Goal: Information Seeking & Learning: Learn about a topic

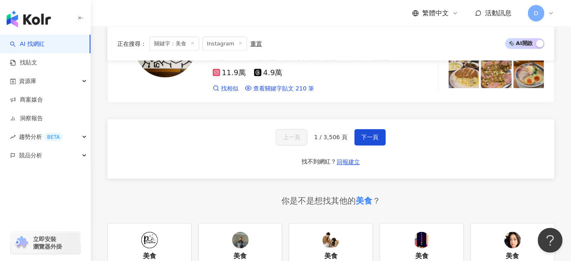
scroll to position [1503, 0]
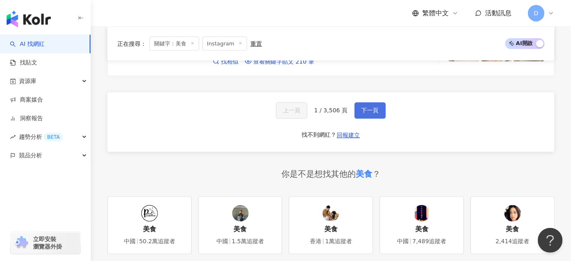
click at [355, 103] on button "下一頁" at bounding box center [370, 111] width 31 height 17
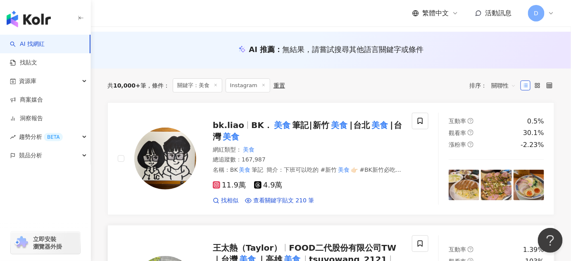
scroll to position [54, 0]
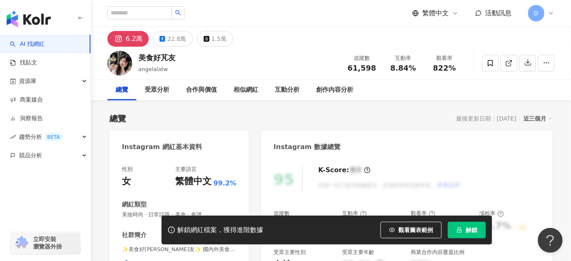
scroll to position [112, 0]
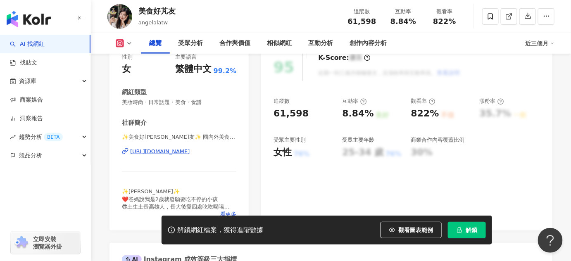
drag, startPoint x: 247, startPoint y: 104, endPoint x: 234, endPoint y: 103, distance: 12.8
click at [234, 103] on div "性別 女 主要語言 繁體中文 99.2% 網紅類型 美妝時尚 · 日常話題 · 美食 · 食譜 社群簡介 ✨美食好芃友✨ 國內外美食🍽旅遊✈️ | angel…" at bounding box center [179, 138] width 139 height 186
click at [470, 231] on span "解鎖" at bounding box center [472, 230] width 12 height 7
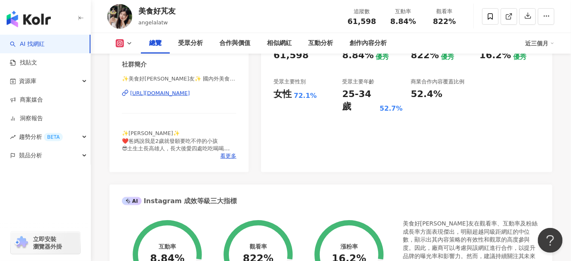
scroll to position [188, 0]
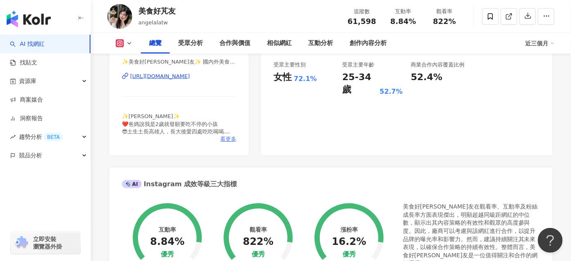
click at [231, 140] on span "看更多" at bounding box center [228, 139] width 16 height 7
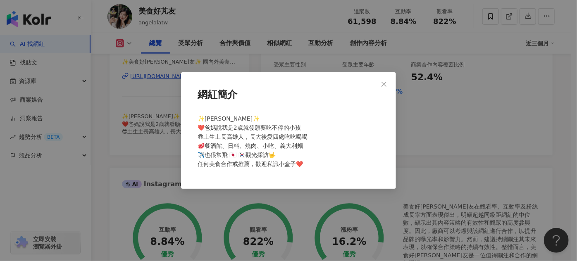
click at [161, 184] on div "網紅簡介 ✨芃芃✨ ❤️爸媽說我是2歲就發願要吃不停的小孩 😎土生土長高雄人，長大後愛四處吃吃喝喝 🥩餐酒館、日料、燒肉、小吃、義大利麵 ✈️也很常飛 🇯🇵 …" at bounding box center [288, 130] width 577 height 261
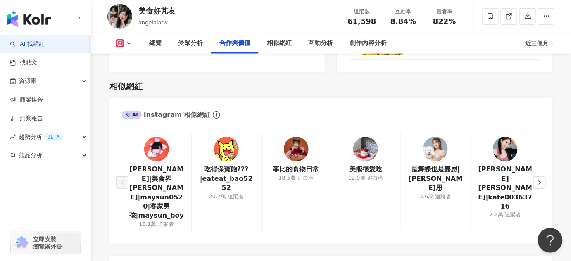
scroll to position [1315, 0]
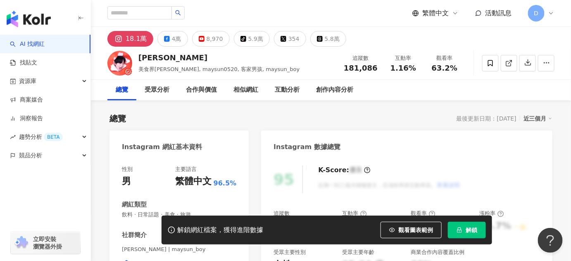
click at [469, 231] on span "解鎖" at bounding box center [472, 230] width 12 height 7
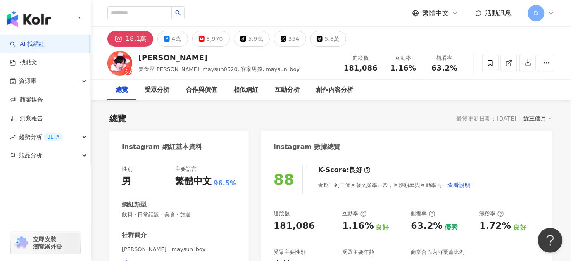
click at [124, 60] on img at bounding box center [119, 63] width 25 height 25
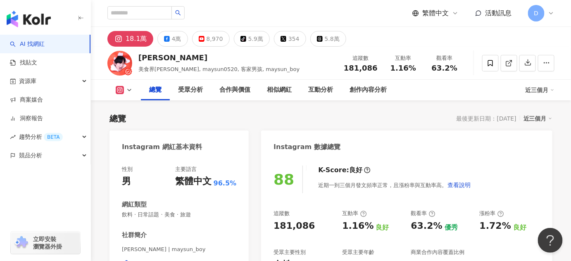
scroll to position [112, 0]
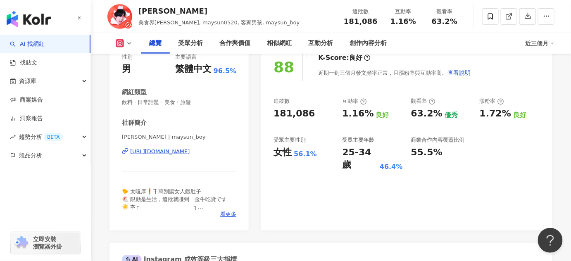
click at [185, 150] on div "https://www.instagram.com/maysun_boy/" at bounding box center [160, 151] width 60 height 7
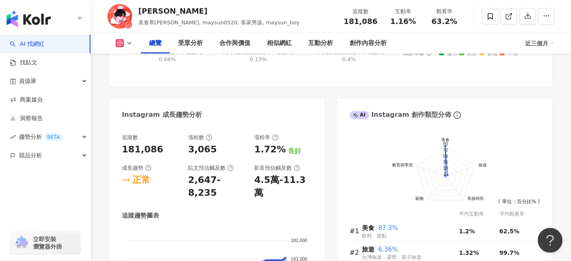
scroll to position [526, 0]
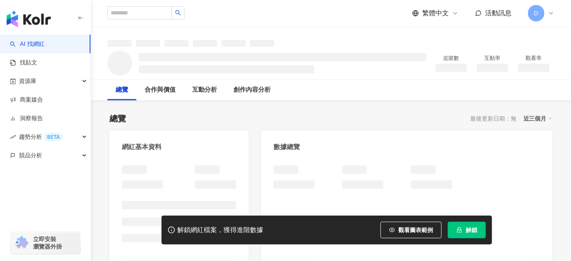
click at [470, 231] on span "解鎖" at bounding box center [472, 230] width 12 height 7
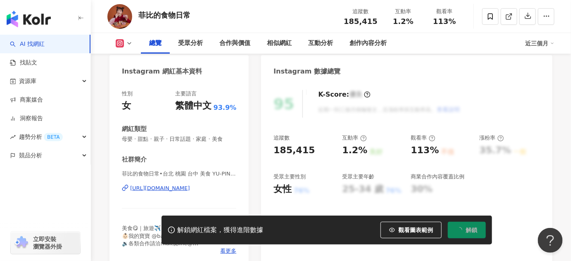
scroll to position [112, 0]
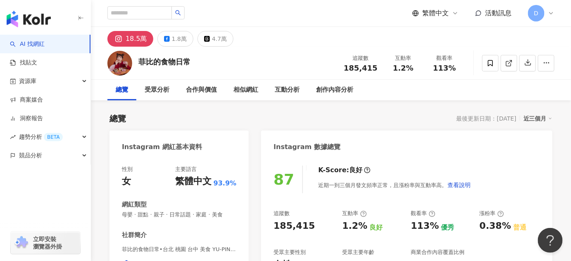
scroll to position [150, 0]
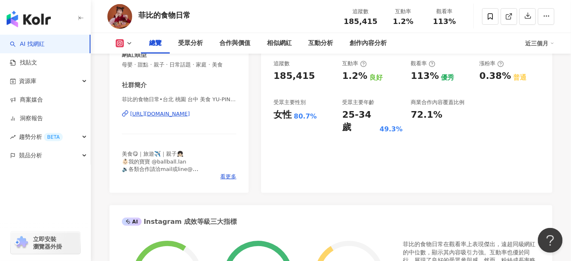
click at [185, 114] on div "https://www.instagram.com/phoebe_foodaily/" at bounding box center [160, 113] width 60 height 7
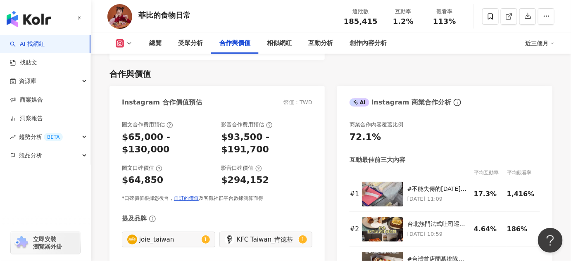
scroll to position [1090, 0]
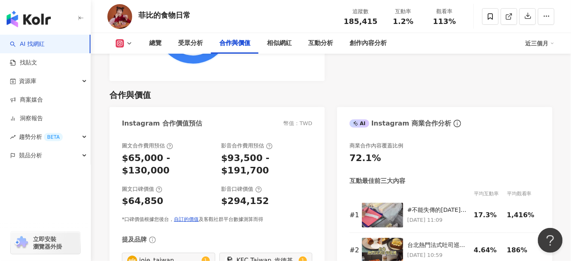
drag, startPoint x: 58, startPoint y: 192, endPoint x: 55, endPoint y: 187, distance: 5.6
click at [55, 187] on div "button" at bounding box center [45, 192] width 91 height 55
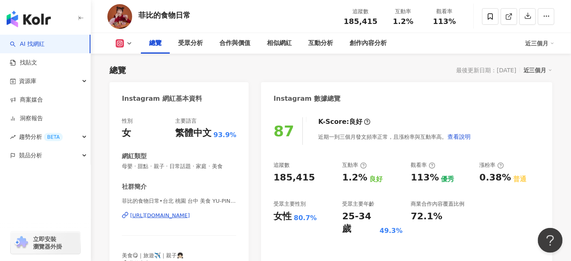
scroll to position [37, 0]
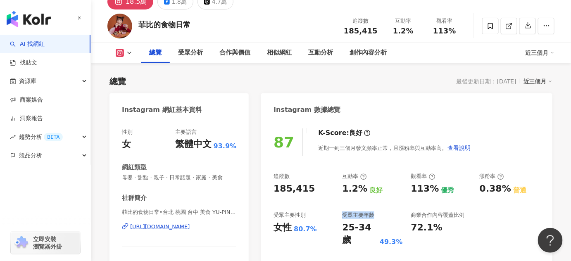
drag, startPoint x: 345, startPoint y: 216, endPoint x: 384, endPoint y: 212, distance: 39.4
click at [384, 212] on div "受眾主要年齡" at bounding box center [372, 215] width 60 height 7
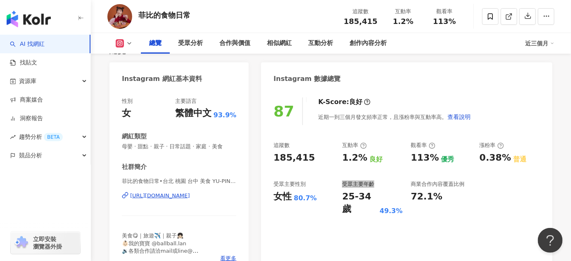
scroll to position [75, 0]
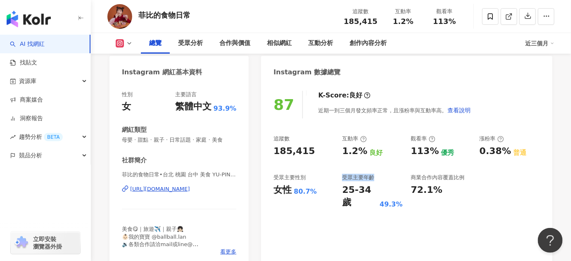
click at [41, 47] on link "AI 找網紅" at bounding box center [27, 44] width 35 height 8
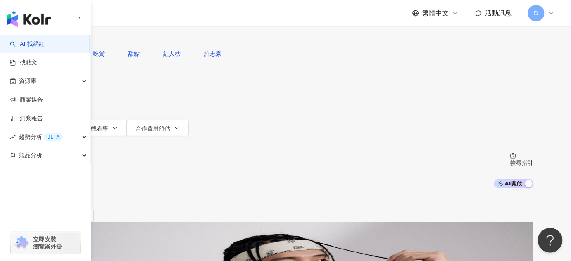
click at [158, 16] on input "search" at bounding box center [124, 8] width 67 height 16
paste input "**********"
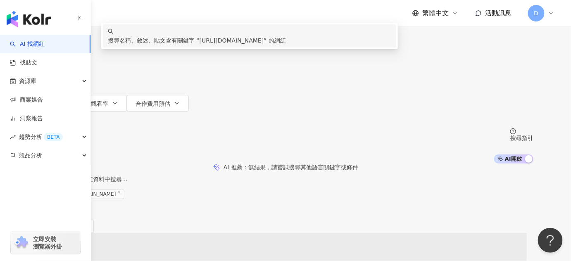
drag, startPoint x: 287, startPoint y: 50, endPoint x: 424, endPoint y: 43, distance: 137.4
click at [158, 16] on input "**********" at bounding box center [124, 8] width 67 height 16
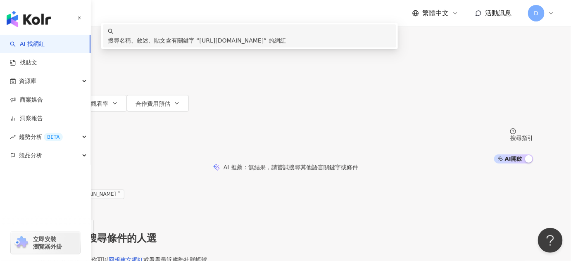
type input "**********"
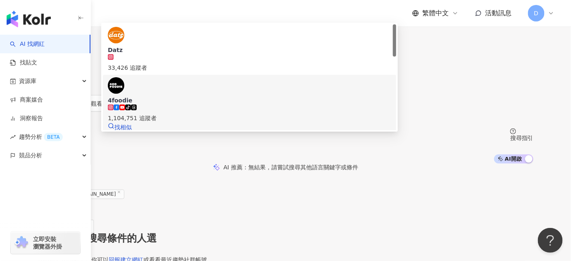
click at [232, 100] on span "4foodie" at bounding box center [250, 100] width 284 height 8
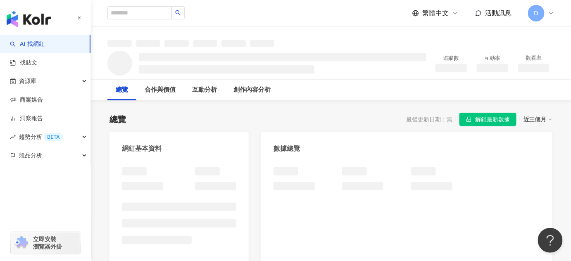
click at [481, 114] on span "解鎖最新數據" at bounding box center [492, 119] width 35 height 13
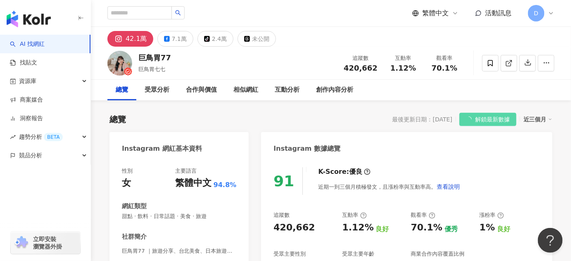
scroll to position [75, 0]
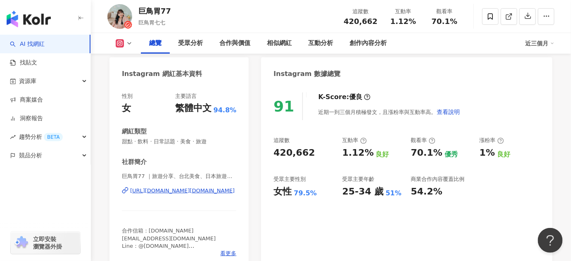
drag, startPoint x: 127, startPoint y: 142, endPoint x: -174, endPoint y: 279, distance: 331.3
drag, startPoint x: -174, startPoint y: 279, endPoint x: 445, endPoint y: 212, distance: 623.2
click at [445, 212] on div "91 K-Score : 優良 近期一到三個月積極發文，且漲粉率與互動率高。 查看說明 追蹤數 420,662 互動率 1.12% 良好 觀看率 70.1% …" at bounding box center [406, 177] width 291 height 186
click at [330, 198] on div "女性 79.5%" at bounding box center [304, 192] width 60 height 13
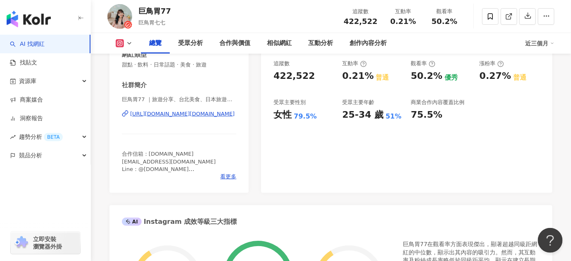
scroll to position [300, 0]
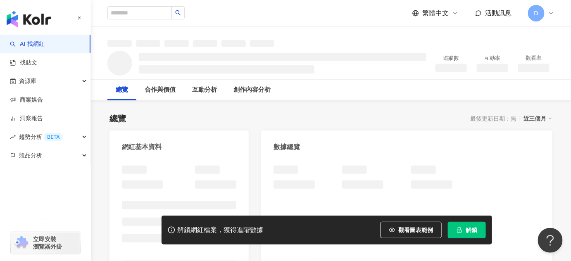
click at [460, 227] on button "解鎖" at bounding box center [467, 230] width 38 height 17
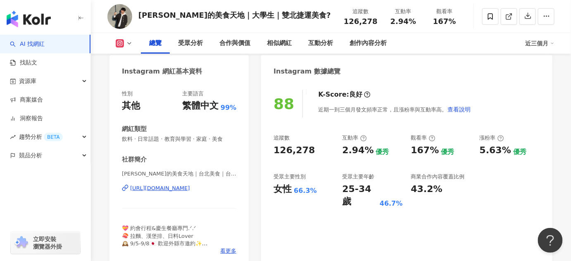
scroll to position [112, 0]
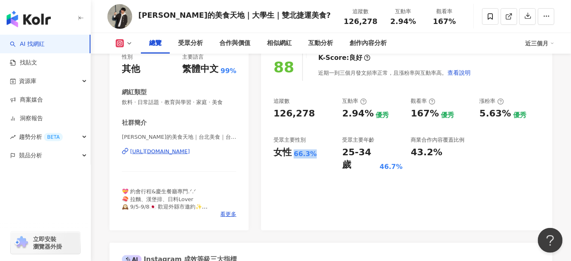
drag, startPoint x: 292, startPoint y: 156, endPoint x: 315, endPoint y: 153, distance: 22.6
click at [315, 153] on div "女性 66.3%" at bounding box center [304, 152] width 60 height 13
copy div "女性 66.3%"
click at [300, 188] on div "88 K-Score : 良好 近期一到三個月發文頻率正常，且漲粉率與互動率高。 查看說明 追蹤數 126,278 互動率 2.94% 優秀 觀看率 167%…" at bounding box center [406, 138] width 291 height 186
drag, startPoint x: 275, startPoint y: 150, endPoint x: 341, endPoint y: 155, distance: 65.5
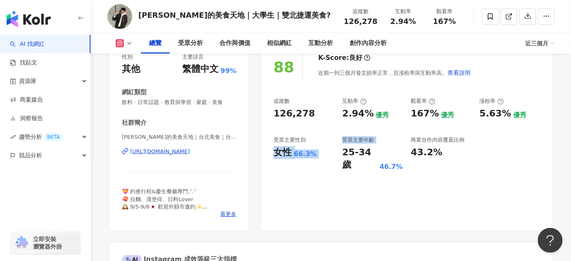
click at [341, 155] on div "追蹤數 126,278 互動率 2.94% 優秀 觀看率 167% 優秀 漲粉率 5.63% 優秀 受眾主要性別 女性 66.3% 受眾主要年齡 25-34 …" at bounding box center [407, 135] width 267 height 74
click at [321, 158] on div "女性 66.3%" at bounding box center [304, 152] width 60 height 13
drag, startPoint x: 314, startPoint y: 154, endPoint x: 274, endPoint y: 155, distance: 40.1
click at [274, 155] on div "女性 66.3%" at bounding box center [304, 152] width 60 height 13
copy div "女性 66.3%"
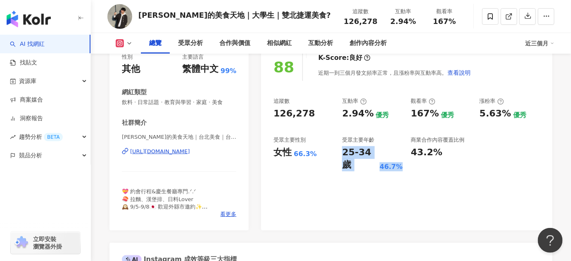
drag, startPoint x: 353, startPoint y: 152, endPoint x: 401, endPoint y: 154, distance: 47.6
click at [401, 154] on div "追蹤數 126,278 互動率 2.94% 優秀 觀看率 167% 優秀 漲粉率 5.63% 優秀 受眾主要性別 女性 66.3% 受眾主要年齡 25-34 …" at bounding box center [407, 135] width 267 height 74
copy div "25-34 歲 46.7%"
drag, startPoint x: 411, startPoint y: 119, endPoint x: 436, endPoint y: 114, distance: 25.7
click at [436, 114] on div "167% 優秀" at bounding box center [441, 113] width 60 height 13
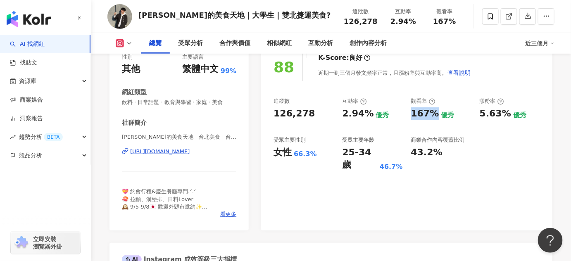
copy div "167%"
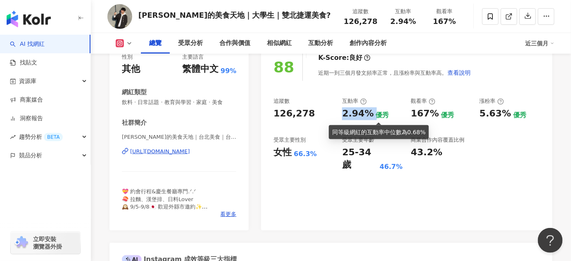
drag, startPoint x: 341, startPoint y: 116, endPoint x: 373, endPoint y: 117, distance: 32.2
click at [373, 117] on div "追蹤數 126,278 互動率 2.94% 優秀 觀看率 167% 優秀 漲粉率 5.63% 優秀 受眾主要性別 女性 66.3% 受眾主要年齡 25-34 …" at bounding box center [407, 135] width 267 height 74
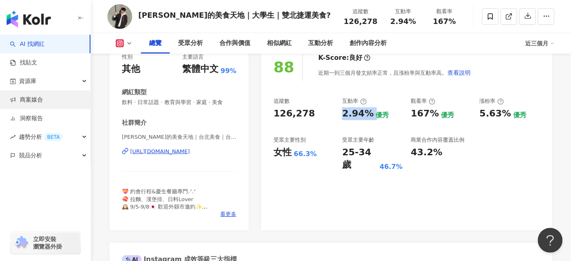
copy div "2.94%"
click at [308, 114] on div "126,278" at bounding box center [294, 113] width 41 height 13
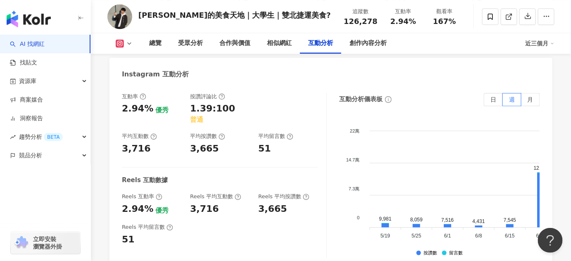
scroll to position [1653, 0]
drag, startPoint x: 122, startPoint y: 114, endPoint x: 150, endPoint y: 113, distance: 27.3
click at [150, 113] on div "2.94% 優秀" at bounding box center [152, 109] width 60 height 13
copy div "2.94%"
click at [157, 147] on div "互動率 2.94% 優秀 按讚評論比 1.39:100 普通 平均互動數 3,716 平均按讚數 3,665 平均留言數 51 Reels 互動數據 Reel…" at bounding box center [224, 175] width 205 height 165
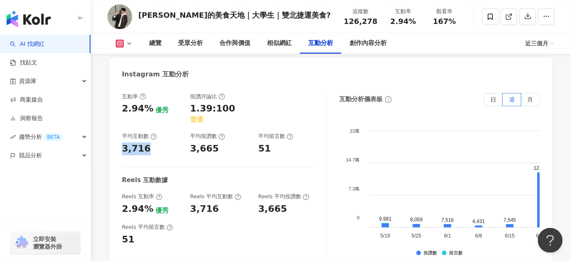
drag, startPoint x: 143, startPoint y: 140, endPoint x: 115, endPoint y: 144, distance: 28.4
click at [115, 144] on div "互動率 2.94% 優秀 按讚評論比 1.39:100 普通 平均互動數 3,716 平均按讚數 3,665 平均留言數 51 Reels 互動數據 Reel…" at bounding box center [331, 178] width 443 height 186
copy div "3,716"
click at [216, 154] on div "互動率 2.94% 優秀 按讚評論比 1.39:100 普通 平均互動數 3,716 平均按讚數 3,665 平均留言數 51 Reels 互動數據 Reel…" at bounding box center [224, 175] width 205 height 165
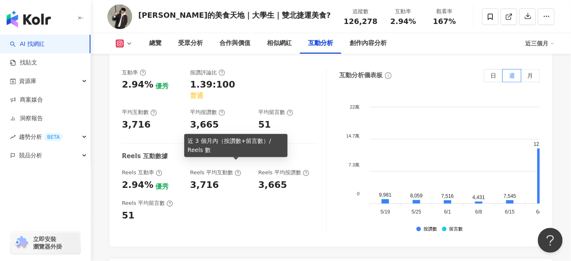
scroll to position [1691, 0]
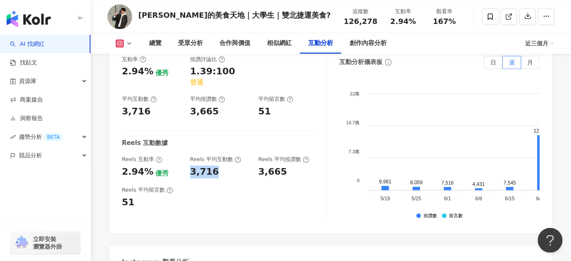
drag, startPoint x: 216, startPoint y: 165, endPoint x: 187, endPoint y: 164, distance: 28.5
click at [187, 164] on div "Reels 互動率 2.94% 優秀 Reels 平均互動數 3,716 Reels 平均按讚數 3,665" at bounding box center [220, 167] width 196 height 22
click at [276, 166] on div "3,665" at bounding box center [272, 172] width 29 height 13
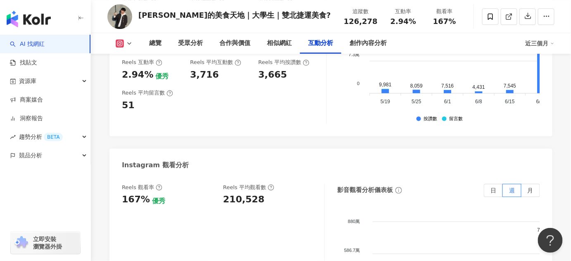
scroll to position [1803, 0]
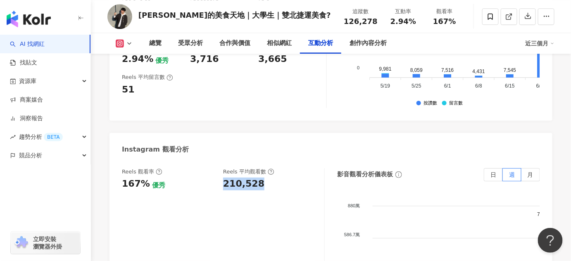
drag, startPoint x: 265, startPoint y: 186, endPoint x: 222, endPoint y: 187, distance: 43.0
click at [222, 187] on div "Reels 觀看率 167% 優秀 [PERSON_NAME] 平均觀看數 210,528" at bounding box center [219, 179] width 194 height 22
copy div "210,528"
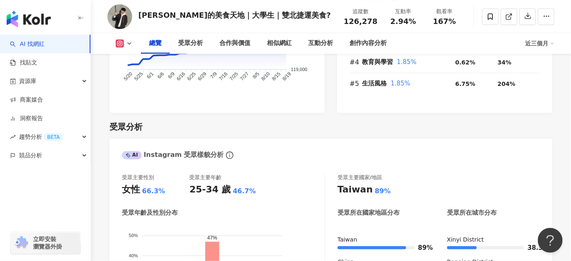
scroll to position [601, 0]
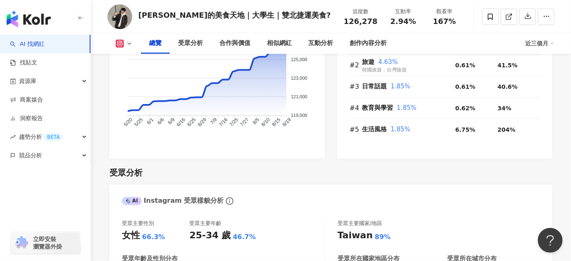
click at [129, 44] on polyline at bounding box center [129, 44] width 3 height 2
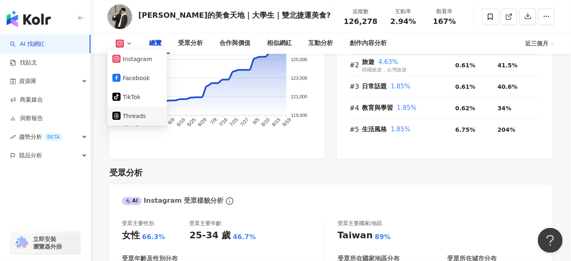
click at [139, 116] on button "Threads" at bounding box center [137, 116] width 50 height 12
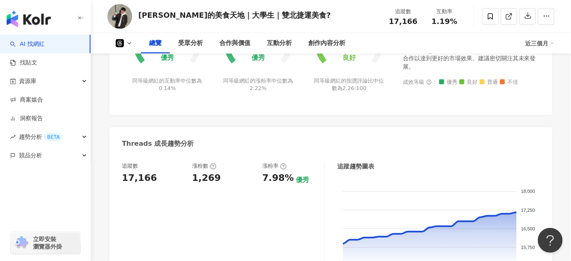
scroll to position [332, 0]
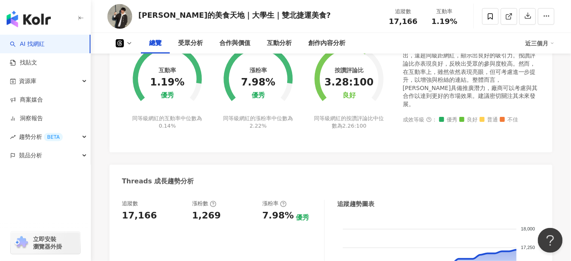
drag, startPoint x: 152, startPoint y: 215, endPoint x: 114, endPoint y: 217, distance: 38.1
copy div "17,166"
click at [262, 173] on div "Threads 成長趨勢分析" at bounding box center [331, 178] width 443 height 27
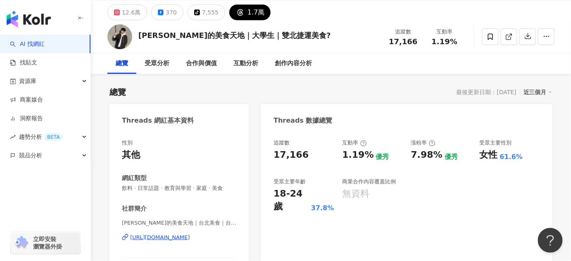
scroll to position [75, 0]
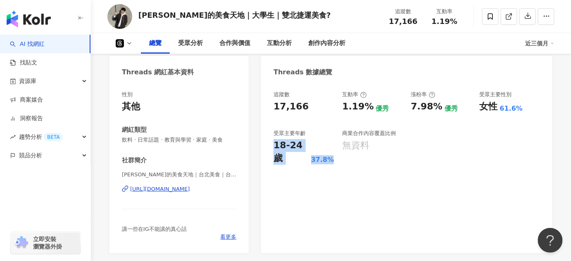
drag, startPoint x: 330, startPoint y: 147, endPoint x: 260, endPoint y: 143, distance: 70.0
copy div "18-24 歲 37.8%"
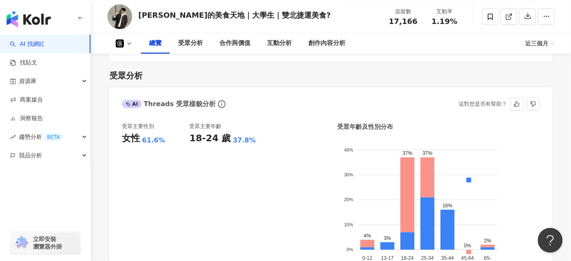
scroll to position [601, 0]
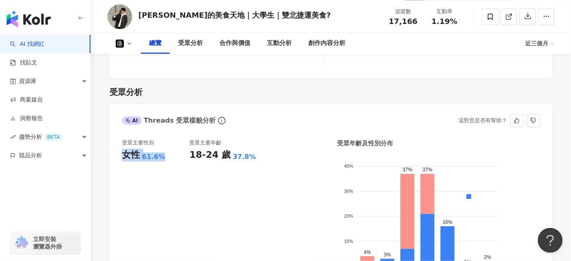
drag, startPoint x: 169, startPoint y: 160, endPoint x: 111, endPoint y: 155, distance: 58.5
click at [111, 155] on div "受眾主要性別 女性 61.6% 受眾主要年齡 18-24 歲 37.8% 受眾年齡及性別分布 男性 女性 40% 40% 30% 30% 20% 20% 10…" at bounding box center [331, 215] width 443 height 168
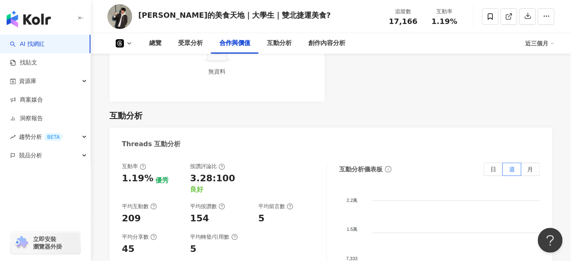
scroll to position [1052, 0]
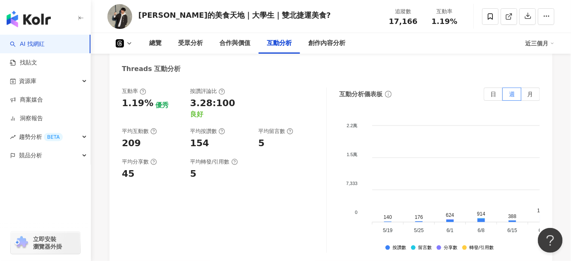
click at [148, 105] on div "1.19%" at bounding box center [137, 103] width 31 height 13
drag, startPoint x: 140, startPoint y: 103, endPoint x: 109, endPoint y: 103, distance: 31.4
click at [109, 103] on div "總覽 最後更新日期：[DATE] 近三個月 Threads 網紅基本資料 性別 其他 網紅類型 飲料 · 日常話題 · 教育與學習 · 家庭 · 美食 社群簡…" at bounding box center [331, 63] width 480 height 2031
drag, startPoint x: 144, startPoint y: 135, endPoint x: 111, endPoint y: 135, distance: 33.1
click at [111, 135] on div "互動率 1.19% 優秀 按讚評論比 3.28:100 良好 平均互動數 209 平均按讚數 154 平均留言數 5 平均分享數 45 平均轉發/引用數 5 …" at bounding box center [331, 172] width 443 height 186
